Goal: Use online tool/utility: Use online tool/utility

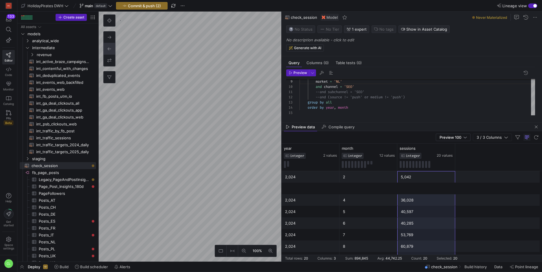
scroll to position [141, 0]
click at [340, 84] on div "market = 'NL' and channel = 'SEO' --and subchannel = 'SEO' --and (source != 'pu…" at bounding box center [416, 78] width 235 height 83
click at [353, 92] on div "market = 'UK' and channel = 'SEO' --and subchannel = 'SEO' --and (source != 'pu…" at bounding box center [416, 78] width 235 height 83
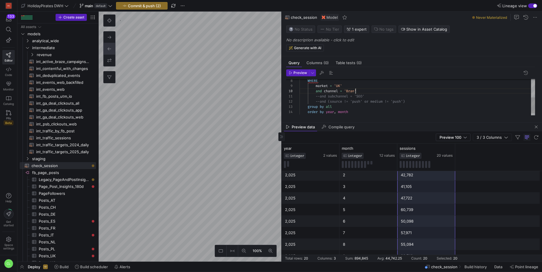
scroll to position [47, 58]
click at [290, 73] on icon "button" at bounding box center [290, 72] width 3 height 3
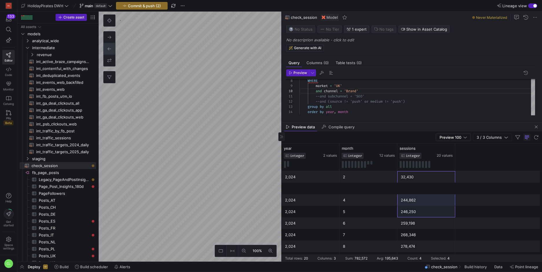
scroll to position [141, 0]
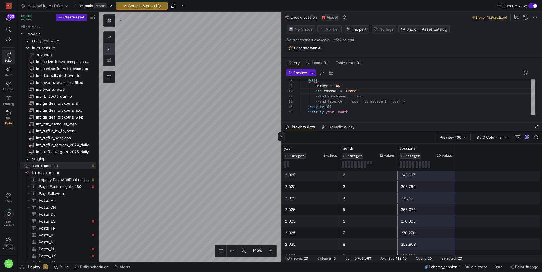
drag, startPoint x: 413, startPoint y: 174, endPoint x: 422, endPoint y: 253, distance: 79.8
click at [422, 253] on div "2,024 2 32,430 2,024 4 244,862 2,024 5 246,250 2,024 6 259,198 2,024 7 268,346 …" at bounding box center [411, 145] width 260 height 231
click at [342, 86] on div "market = 'UK' and channel = 'Brand' --and subchannel = 'SEO' --and (source != '…" at bounding box center [416, 78] width 235 height 83
click at [299, 74] on span "Preview" at bounding box center [300, 73] width 14 height 4
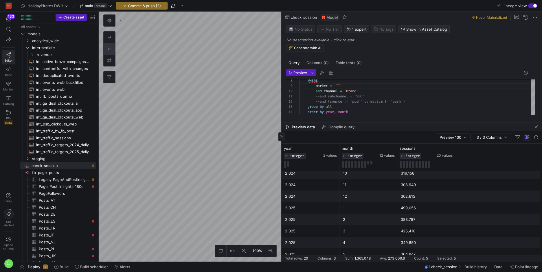
scroll to position [141, 0]
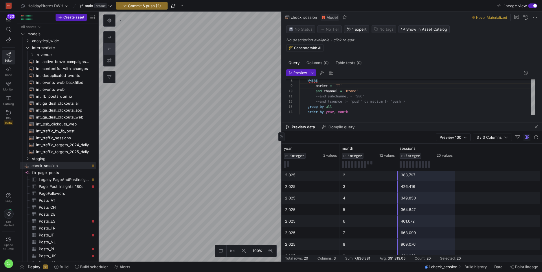
drag, startPoint x: 430, startPoint y: 177, endPoint x: 433, endPoint y: 253, distance: 76.1
click at [433, 253] on div "2,024 2 48,614 2,024 4 330,788 2,024 5 291,394 2,024 6 292,662 2,024 7 349,951 …" at bounding box center [411, 145] width 260 height 231
click at [341, 86] on div "market = 'IT' and channel = 'Brand' --and subchannel = 'SEO' --and (source != '…" at bounding box center [416, 78] width 235 height 83
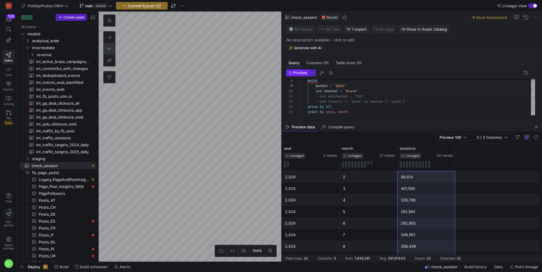
type textarea "with src as (select * from {{ ref('mart_traffic_source_medium') }}) select extr…"
click at [305, 73] on span "Preview" at bounding box center [300, 73] width 14 height 4
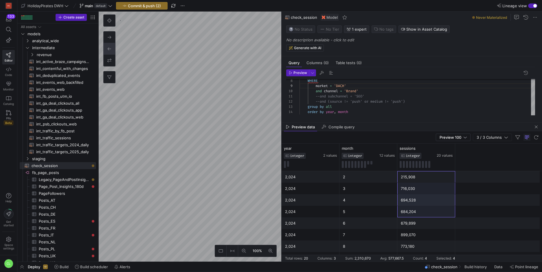
scroll to position [141, 0]
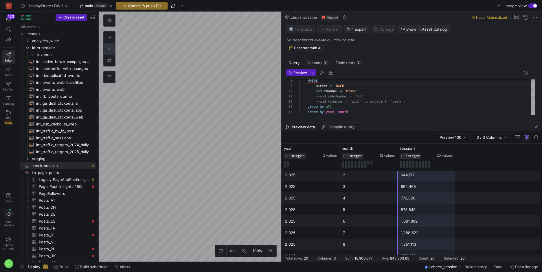
drag, startPoint x: 422, startPoint y: 173, endPoint x: 419, endPoint y: 253, distance: 80.2
click at [419, 253] on div "2,024 2 215,908 2,024 4 694,528 2,024 5 684,204 2,024 6 679,899 2,024 7 899,070…" at bounding box center [411, 145] width 260 height 231
